Goal: Information Seeking & Learning: Learn about a topic

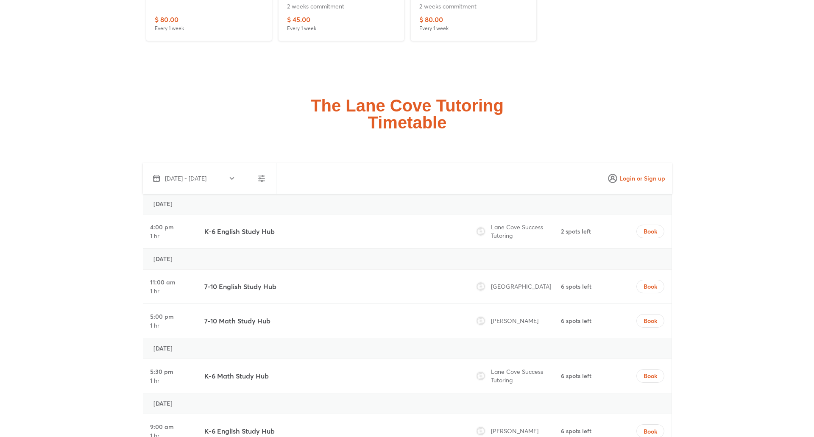
scroll to position [2541, 0]
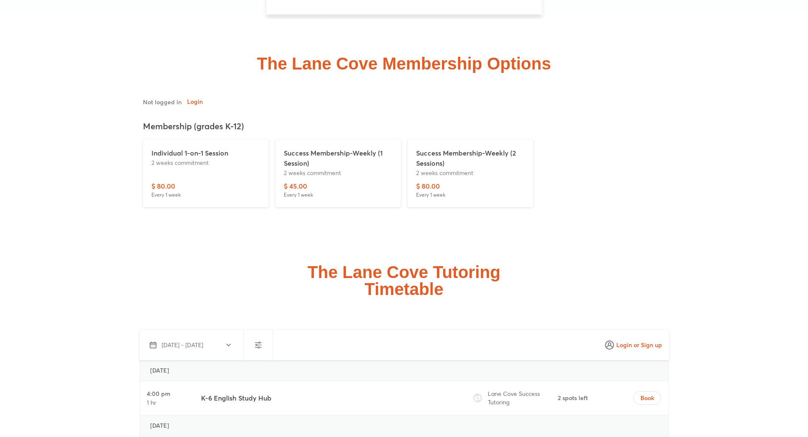
click at [188, 181] on div "$ 80.00 Every 1 week" at bounding box center [205, 190] width 109 height 18
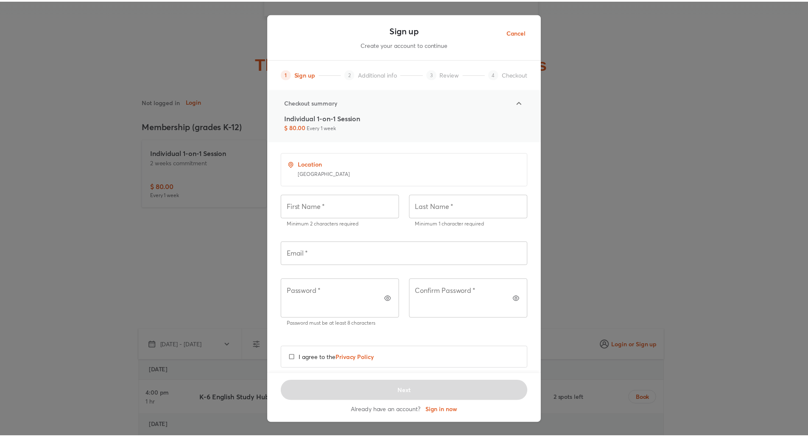
scroll to position [0, 0]
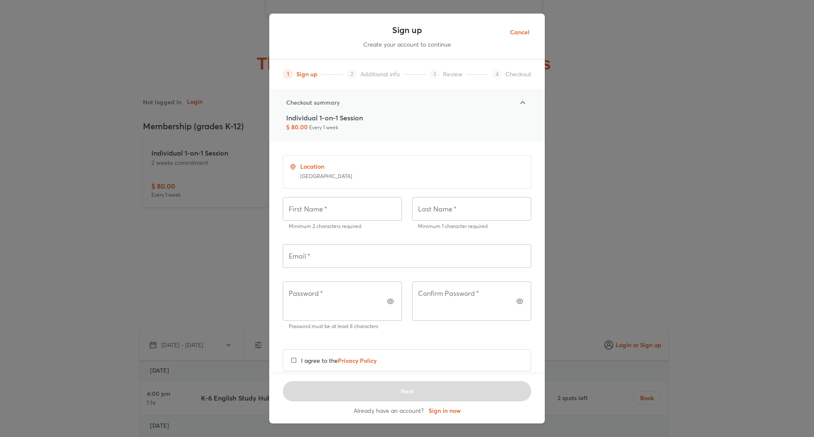
click at [526, 33] on span "Cancel" at bounding box center [520, 32] width 20 height 11
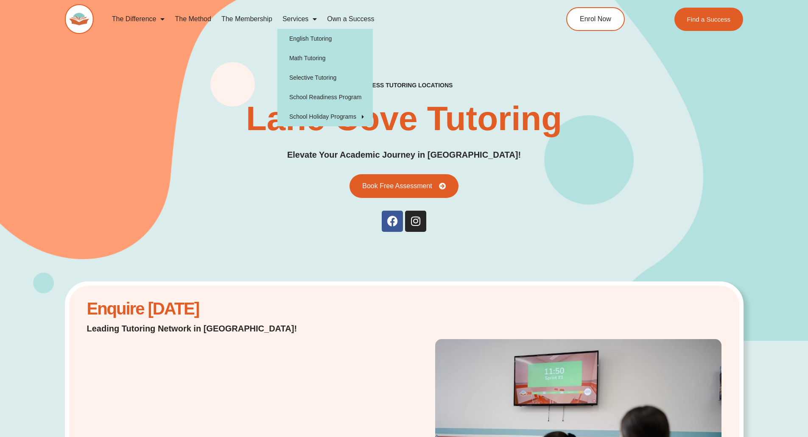
click at [307, 20] on link "Services" at bounding box center [299, 19] width 45 height 20
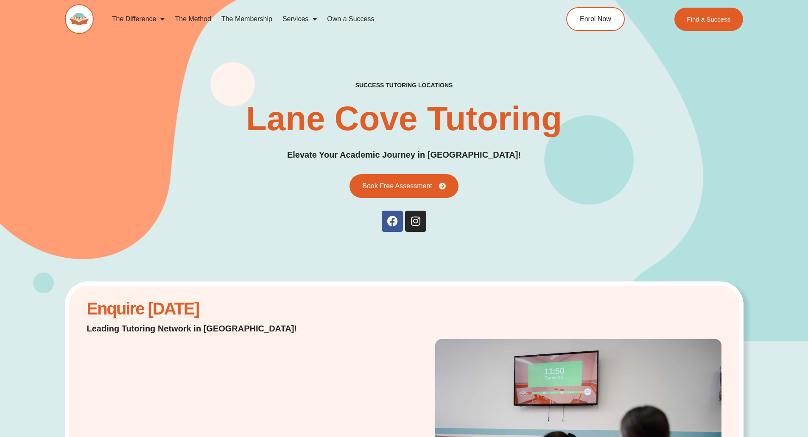
click at [173, 20] on link "The Method" at bounding box center [193, 19] width 46 height 20
click at [182, 19] on link "The Method" at bounding box center [193, 19] width 46 height 20
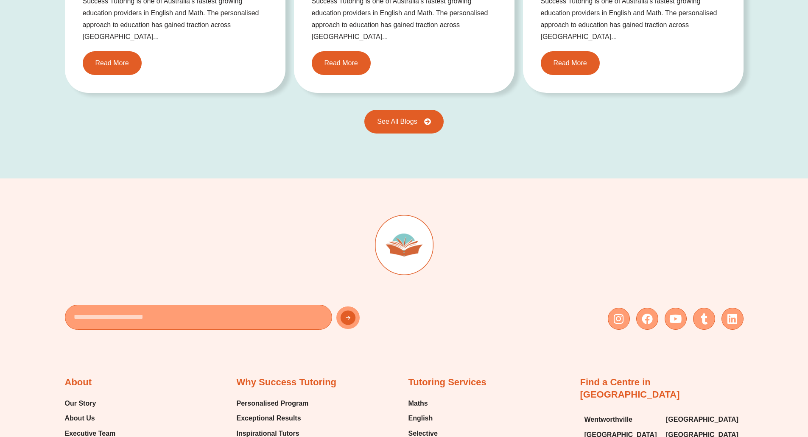
scroll to position [1611, 0]
